Goal: Information Seeking & Learning: Learn about a topic

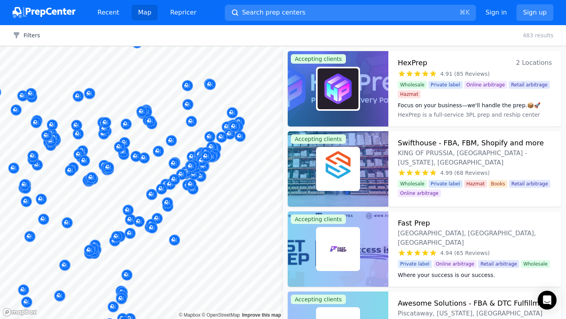
drag, startPoint x: 246, startPoint y: 132, endPoint x: 183, endPoint y: 142, distance: 64.1
click at [183, 142] on body "Recent Map Repricer Search prep centers ⌘ K Open main menu Sign in Sign up Filt…" at bounding box center [283, 159] width 566 height 319
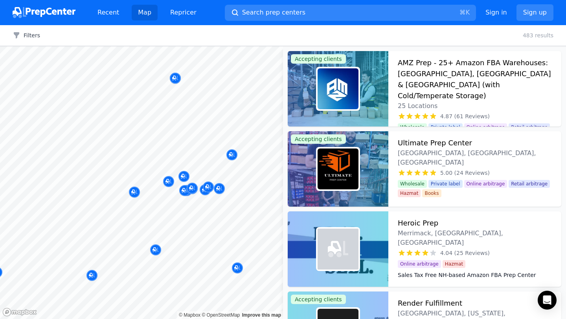
click at [201, 141] on body "Recent Map Repricer Search prep centers ⌘ K Open main menu Sign in Sign up Filt…" at bounding box center [283, 159] width 566 height 319
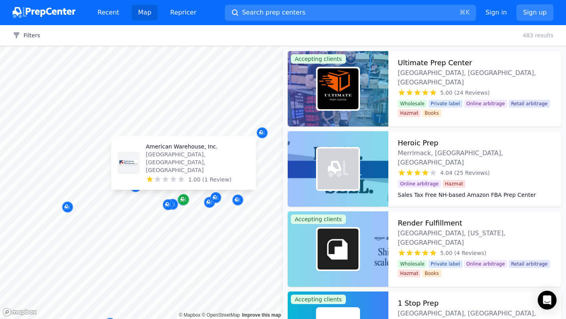
click at [186, 201] on icon "Map marker" at bounding box center [183, 199] width 6 height 5
click at [193, 175] on div "Prime Zero Prep [PERSON_NAME], [GEOGRAPHIC_DATA], [GEOGRAPHIC_DATA] 3.00 (2 Rev…" at bounding box center [197, 163] width 104 height 41
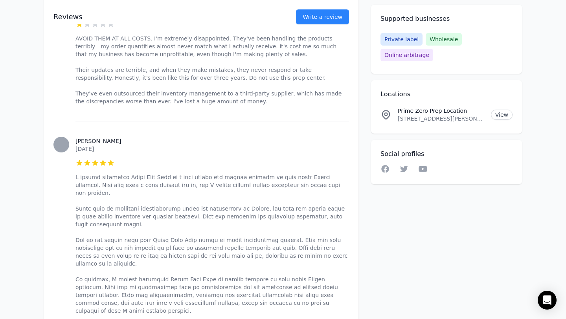
scroll to position [346, 0]
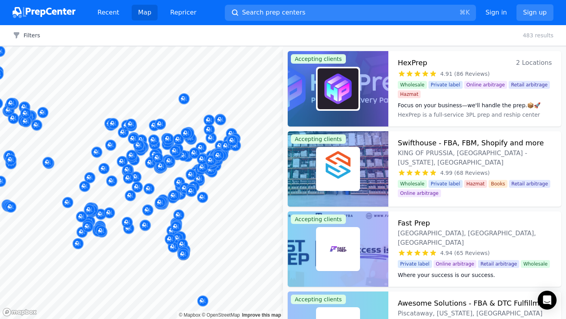
click at [197, 127] on body "Recent Map Repricer Search prep centers ⌘ K Open main menu Sign in Sign up Filt…" at bounding box center [283, 159] width 566 height 319
click at [221, 136] on div at bounding box center [264, 138] width 151 height 6
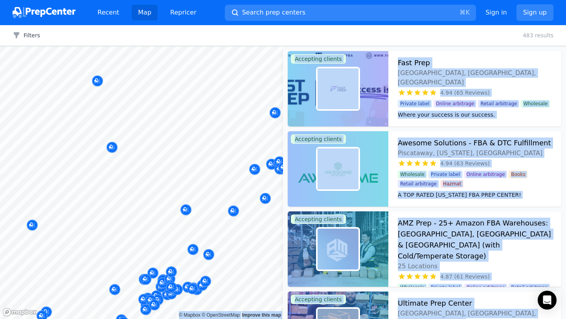
click at [183, 159] on body "Recent Map Repricer Search prep centers ⌘ K Open main menu Sign in Sign up Filt…" at bounding box center [283, 159] width 566 height 319
click at [241, 140] on div at bounding box center [264, 138] width 151 height 6
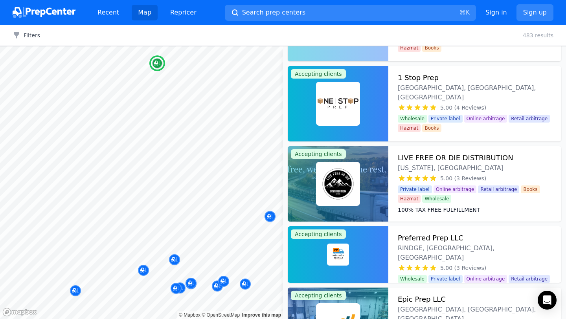
scroll to position [217, 0]
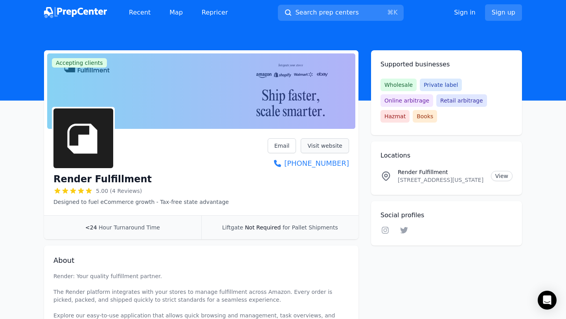
click at [329, 143] on link "Visit website" at bounding box center [325, 145] width 48 height 15
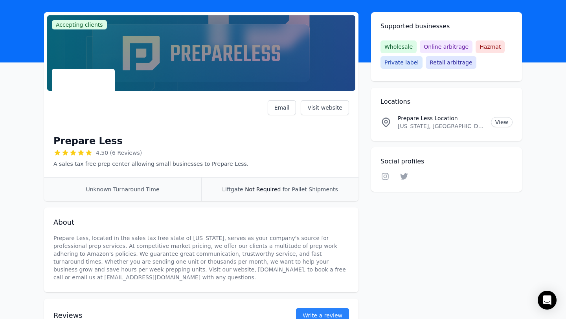
scroll to position [40, 0]
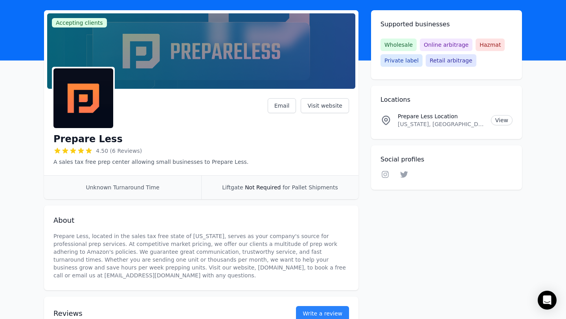
click at [329, 105] on link "Visit website" at bounding box center [325, 105] width 48 height 15
